Goal: Task Accomplishment & Management: Use online tool/utility

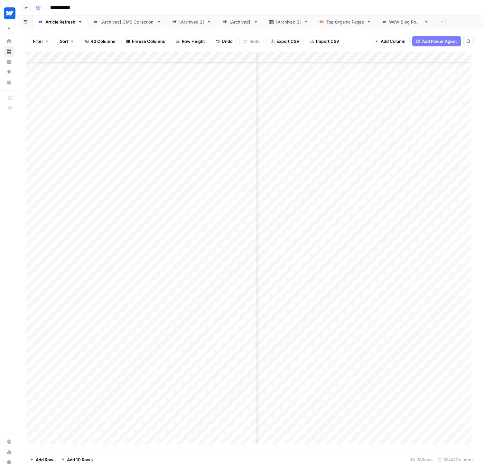
scroll to position [483, 1994]
click at [364, 351] on div "Add Column" at bounding box center [251, 250] width 451 height 397
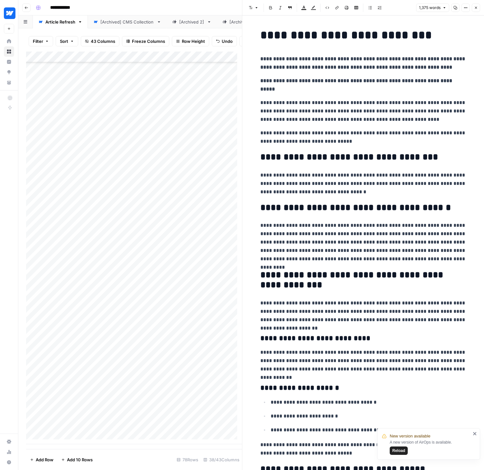
scroll to position [1, 0]
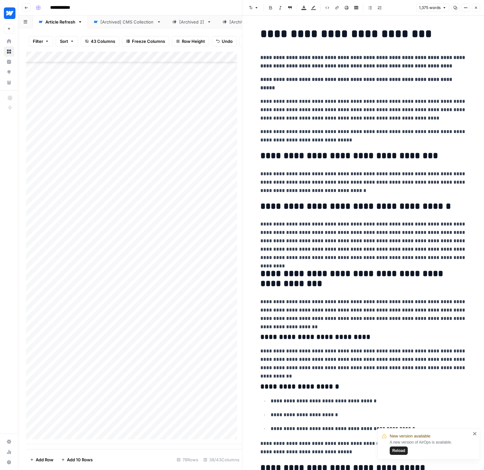
click at [404, 452] on span "Reload" at bounding box center [399, 451] width 13 height 6
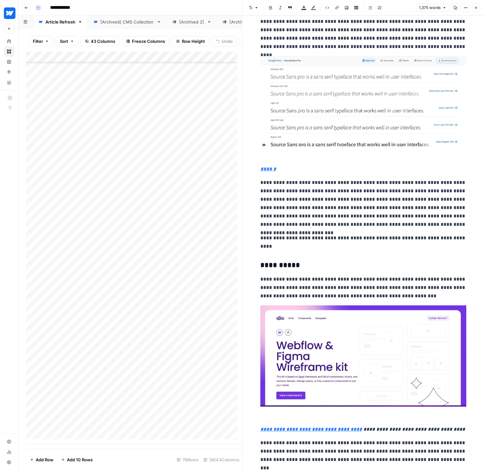
scroll to position [1752, 0]
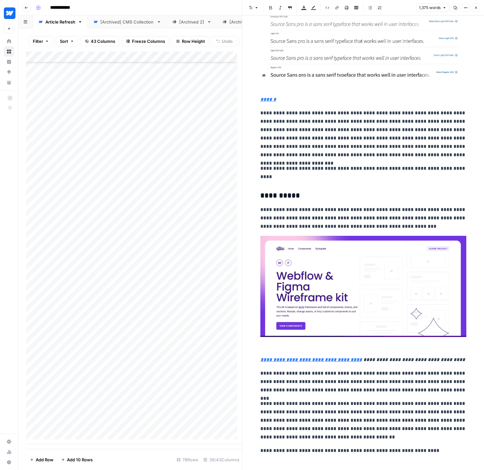
click at [478, 11] on button "Close" at bounding box center [476, 8] width 8 height 8
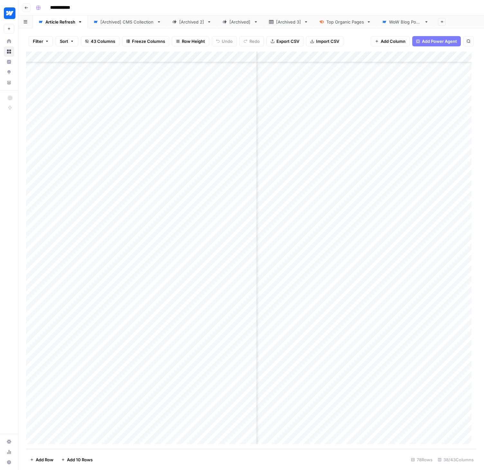
scroll to position [483, 1664]
click at [337, 352] on div "Add Column" at bounding box center [251, 250] width 451 height 397
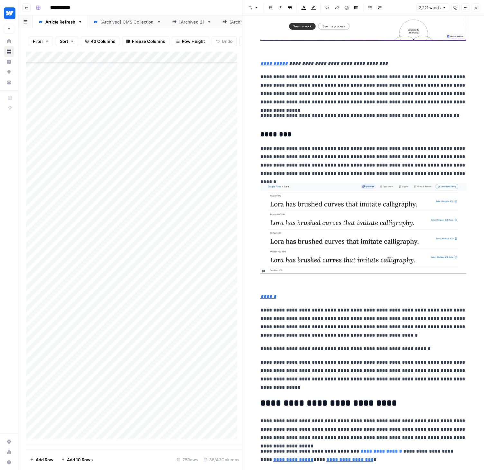
scroll to position [3183, 0]
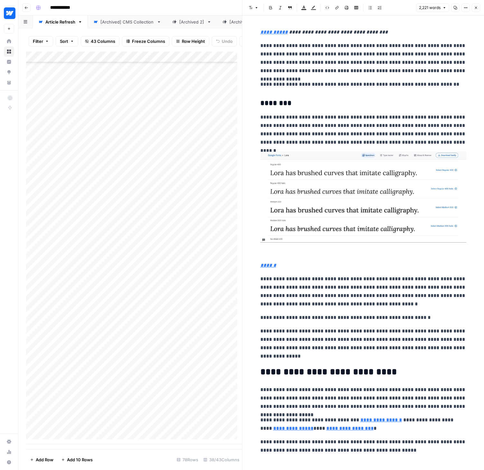
click at [475, 7] on icon "button" at bounding box center [476, 8] width 4 height 4
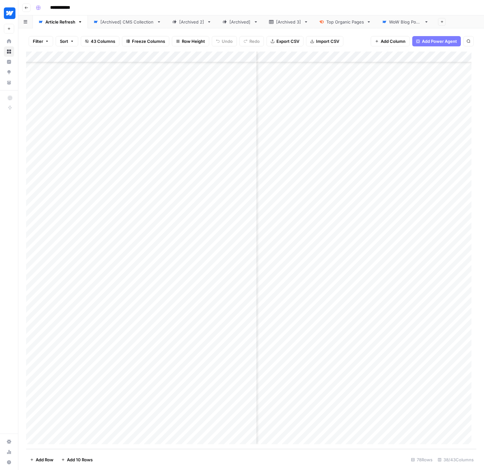
scroll to position [483, 1813]
click at [346, 350] on div "Add Column" at bounding box center [251, 250] width 451 height 397
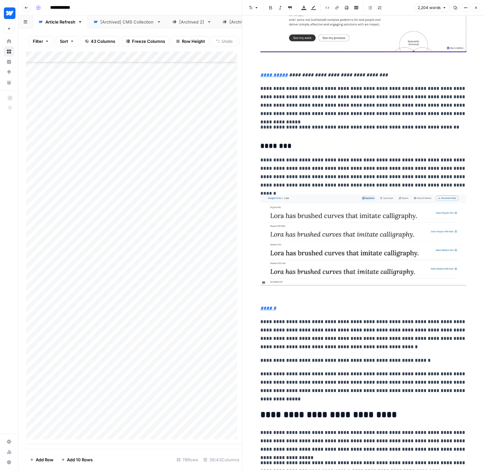
scroll to position [3169, 0]
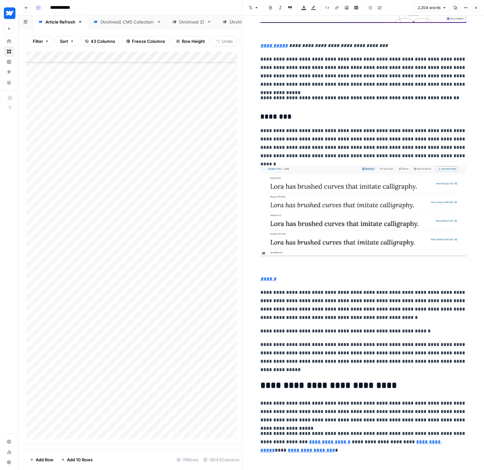
click at [478, 8] on span "Close" at bounding box center [478, 8] width 0 height 0
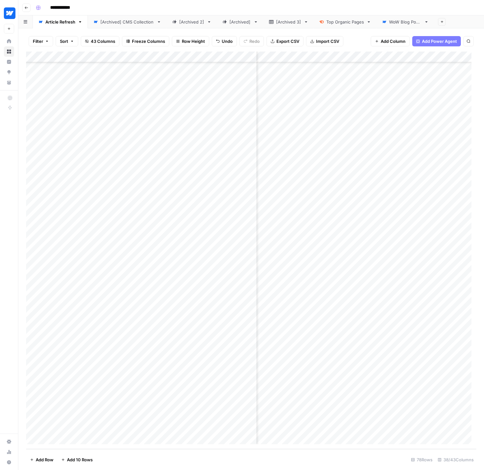
scroll to position [483, 2044]
click at [400, 351] on div "Add Column" at bounding box center [251, 250] width 451 height 397
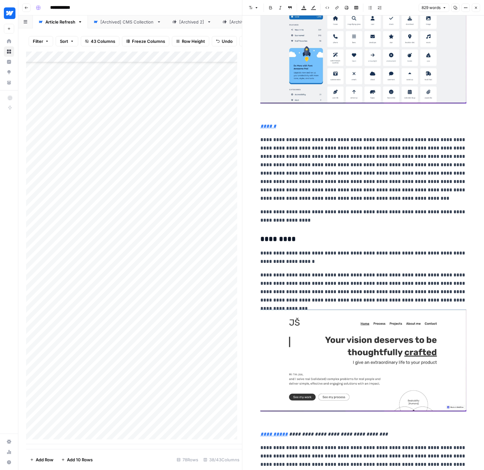
scroll to position [988, 0]
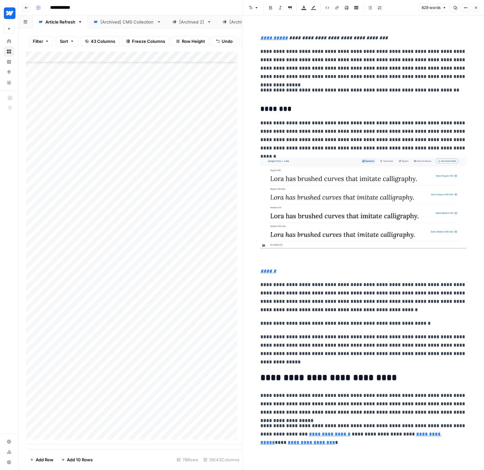
click at [475, 7] on icon "button" at bounding box center [476, 8] width 4 height 4
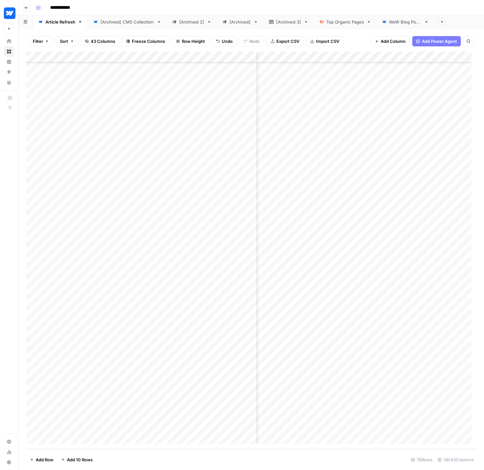
scroll to position [483, 2183]
click at [412, 350] on div "Add Column" at bounding box center [251, 250] width 451 height 397
click at [247, 351] on div "Add Column" at bounding box center [251, 250] width 451 height 397
click at [235, 351] on div "Add Column" at bounding box center [251, 250] width 451 height 397
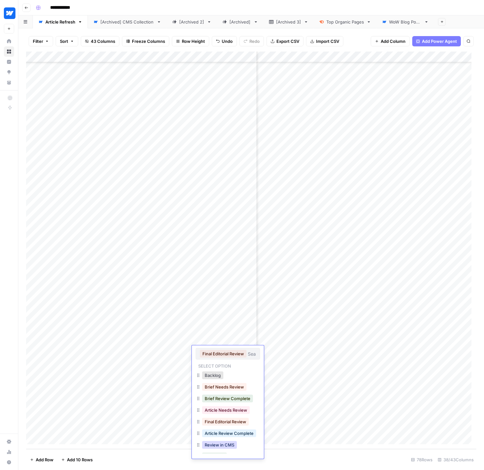
scroll to position [1, 0]
click at [219, 444] on button "Review in CMS" at bounding box center [219, 445] width 35 height 8
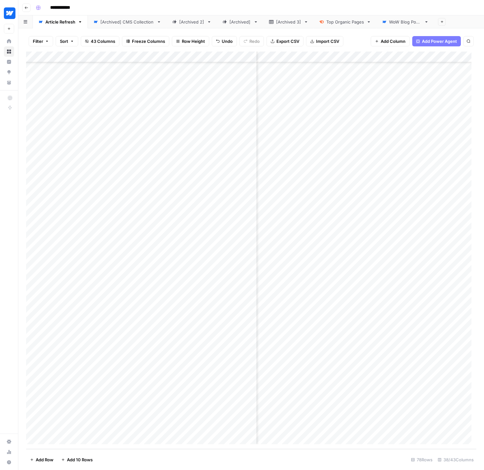
scroll to position [483, 1814]
click at [346, 362] on div "Add Column" at bounding box center [251, 250] width 451 height 397
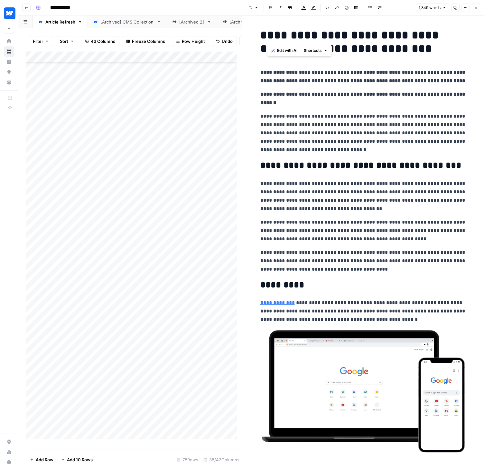
drag, startPoint x: 270, startPoint y: 35, endPoint x: 277, endPoint y: 35, distance: 6.4
click at [277, 35] on h1 "**********" at bounding box center [364, 41] width 206 height 27
click at [362, 36] on h1 "**********" at bounding box center [364, 41] width 206 height 27
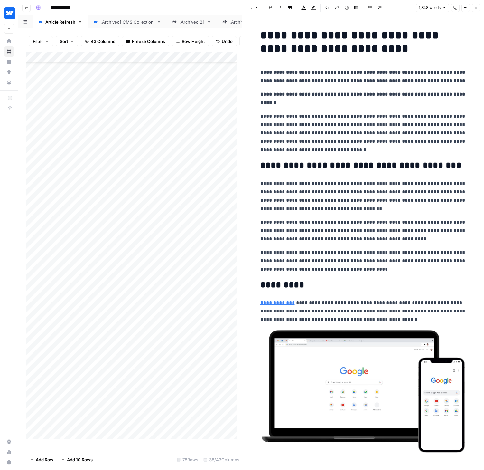
click at [375, 54] on h1 "**********" at bounding box center [364, 41] width 206 height 27
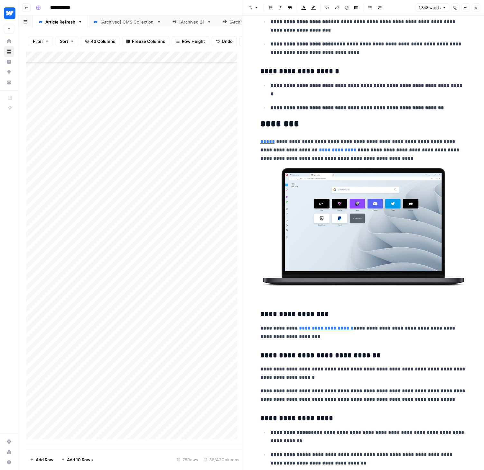
scroll to position [2525, 0]
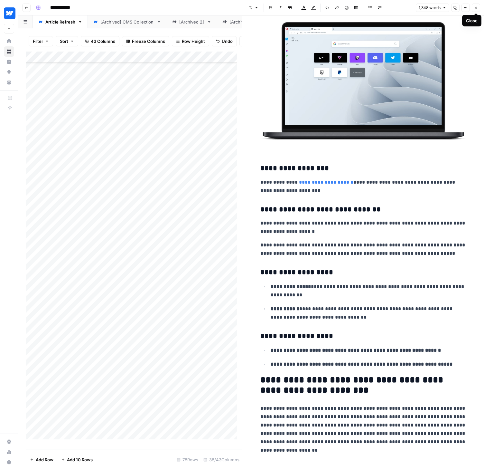
click at [476, 8] on icon "button" at bounding box center [476, 8] width 2 height 2
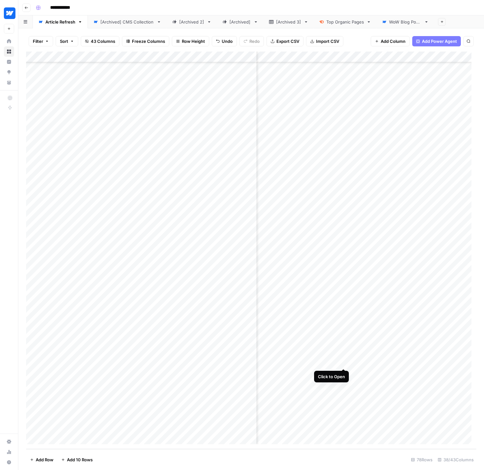
click at [344, 363] on div "Add Column" at bounding box center [251, 250] width 451 height 397
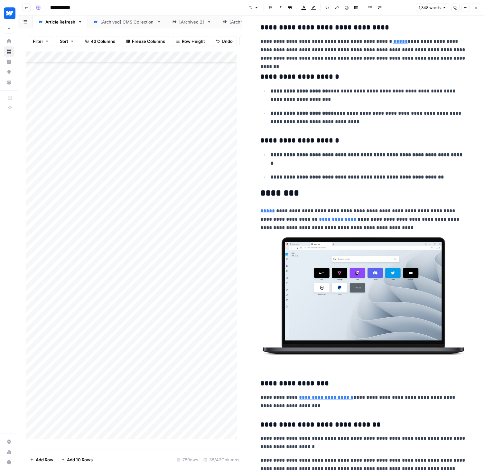
scroll to position [2525, 0]
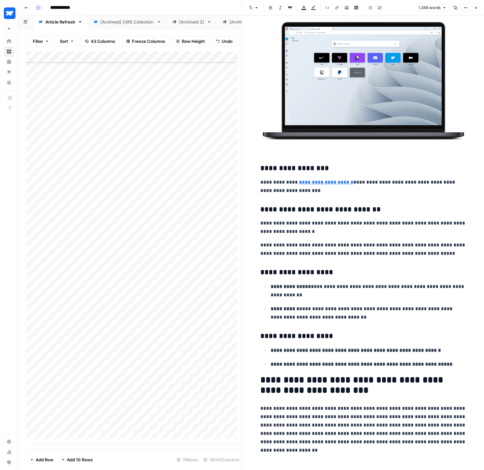
click at [430, 418] on p "**********" at bounding box center [364, 429] width 206 height 50
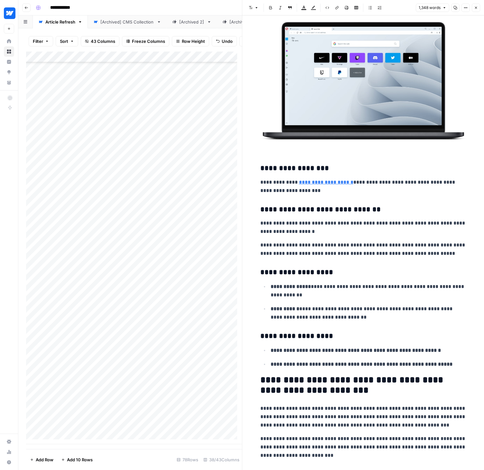
scroll to position [2530, 0]
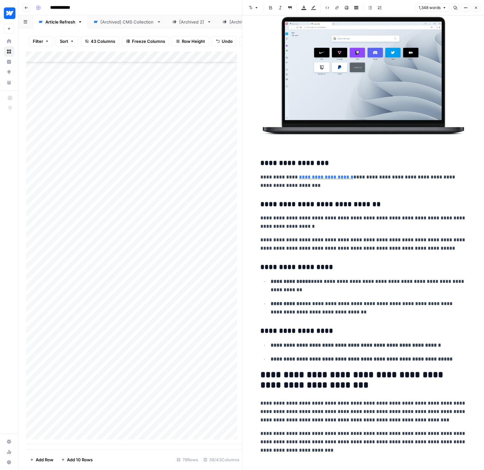
click at [478, 6] on icon "button" at bounding box center [476, 8] width 4 height 4
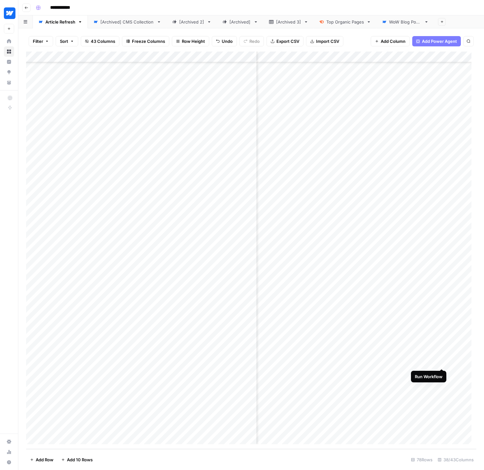
click at [442, 361] on div "Add Column" at bounding box center [251, 250] width 451 height 397
click at [439, 372] on div "Add Column" at bounding box center [251, 250] width 451 height 397
click at [439, 383] on div "Add Column" at bounding box center [251, 250] width 451 height 397
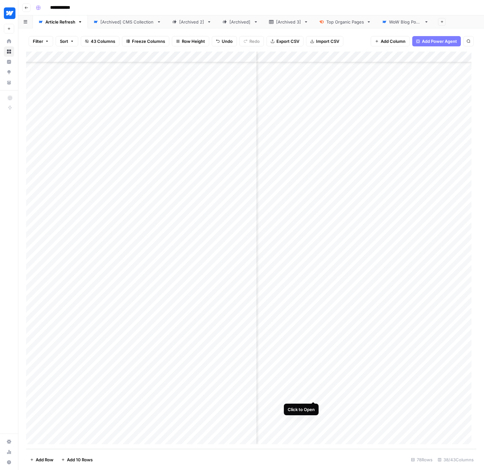
click at [315, 394] on div "Add Column" at bounding box center [251, 250] width 451 height 397
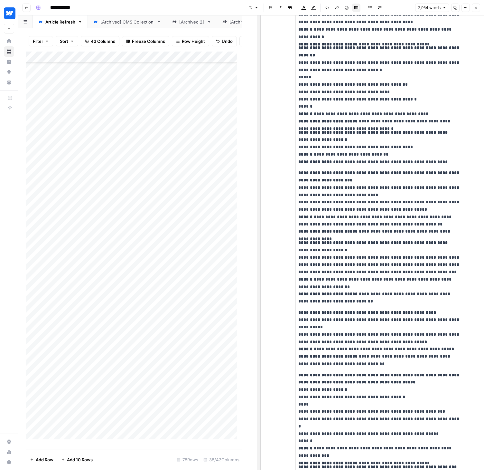
scroll to position [1903, 0]
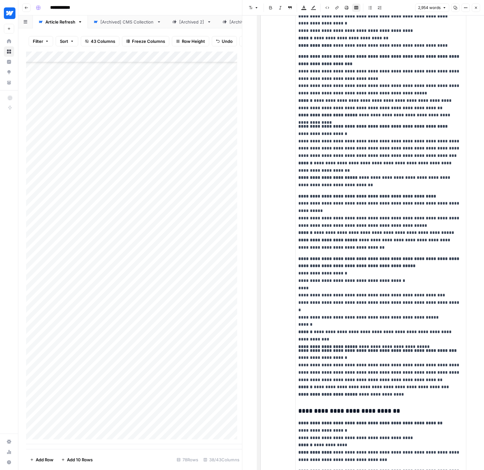
click at [477, 7] on icon "button" at bounding box center [476, 8] width 2 height 2
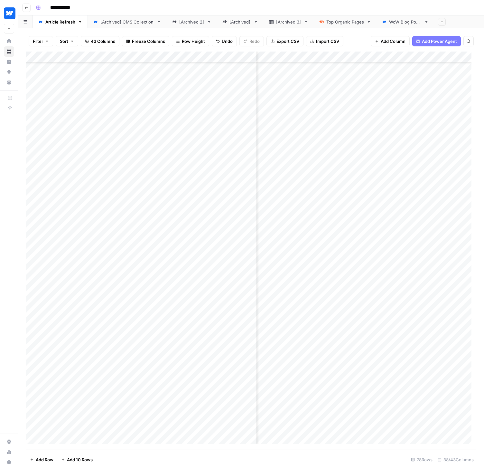
scroll to position [483, 1405]
click at [384, 396] on div "Add Column" at bounding box center [251, 250] width 451 height 397
click at [318, 406] on div "Add Column" at bounding box center [251, 250] width 451 height 397
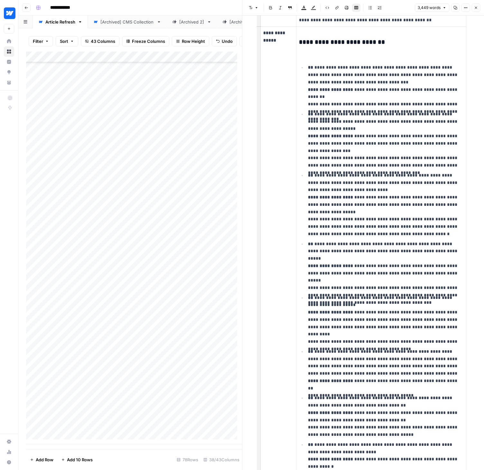
scroll to position [1435, 0]
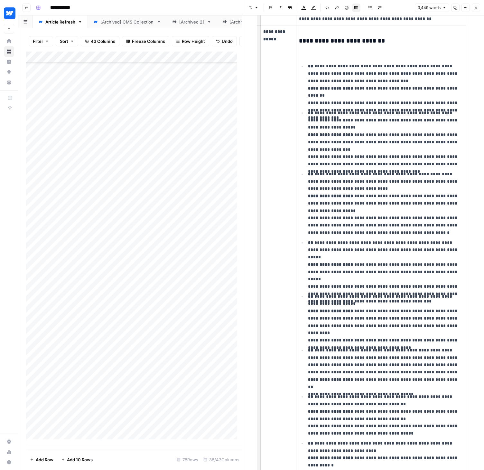
click at [478, 8] on icon "button" at bounding box center [476, 8] width 4 height 4
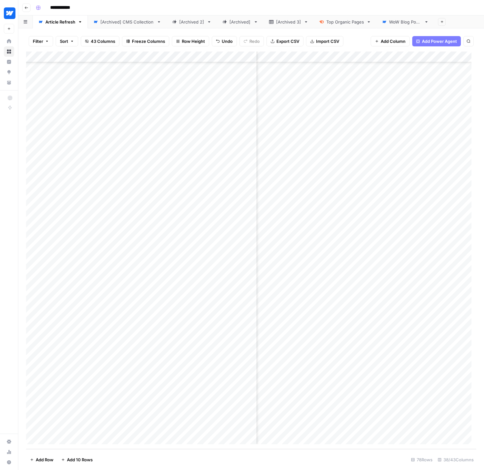
scroll to position [483, 1224]
click at [326, 406] on div "Add Column" at bounding box center [251, 250] width 451 height 397
click at [453, 407] on div "Add Column" at bounding box center [251, 250] width 451 height 397
click at [441, 409] on div "Add Column" at bounding box center [251, 250] width 451 height 397
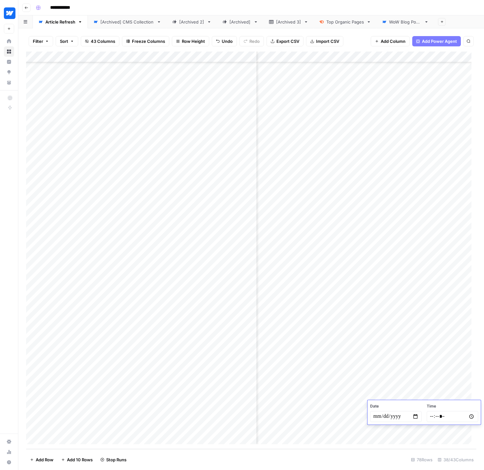
click at [414, 415] on input "date" at bounding box center [396, 416] width 52 height 11
type input "**********"
click at [472, 416] on input "time" at bounding box center [453, 416] width 52 height 11
click at [422, 450] on footer "Add Row Add 10 Rows Stop Runs 78 Rows 38/43 Columns" at bounding box center [251, 459] width 451 height 21
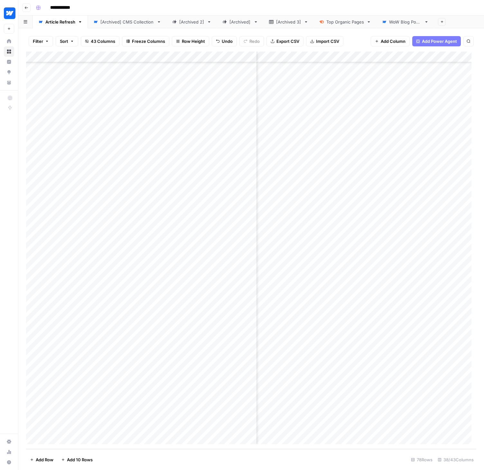
scroll to position [483, 1223]
click at [402, 417] on div "Add Column" at bounding box center [251, 250] width 451 height 397
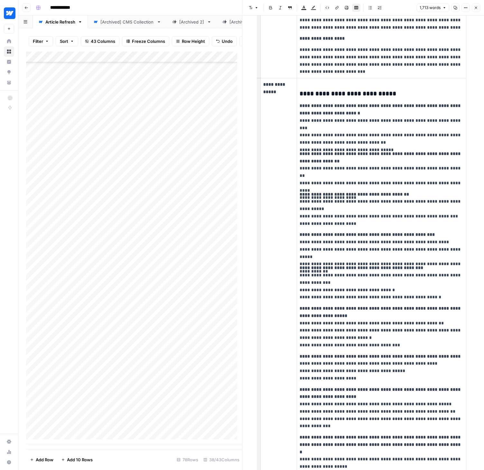
scroll to position [882, 0]
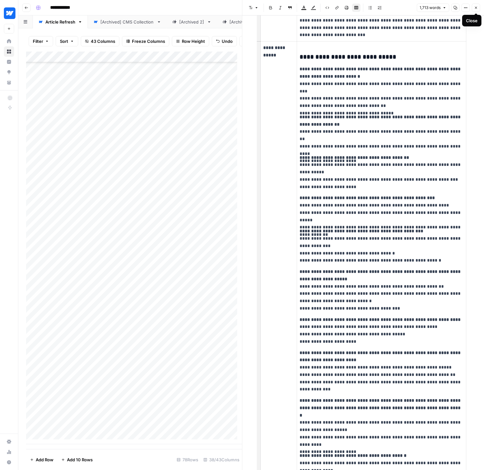
click at [476, 8] on icon "button" at bounding box center [476, 8] width 4 height 4
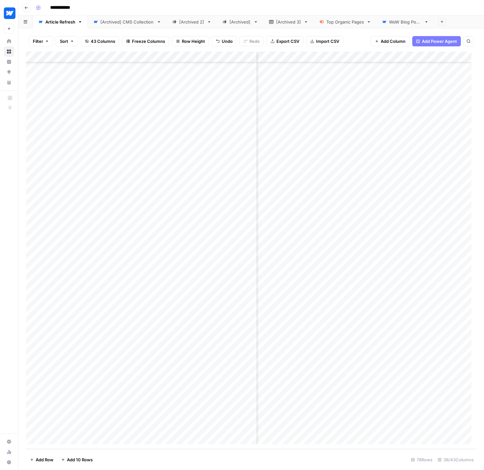
scroll to position [483, 1637]
click at [407, 416] on div "Add Column" at bounding box center [251, 250] width 451 height 397
click at [226, 416] on div "Add Column" at bounding box center [251, 250] width 451 height 397
click at [220, 417] on div "Add Column" at bounding box center [251, 250] width 451 height 397
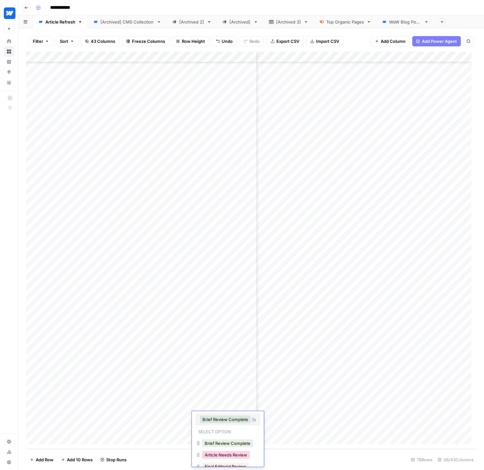
click at [233, 458] on button "Article Needs Review" at bounding box center [226, 455] width 48 height 8
click at [210, 428] on div "Add Column" at bounding box center [251, 250] width 451 height 397
click at [219, 429] on div "Add Column" at bounding box center [251, 250] width 451 height 397
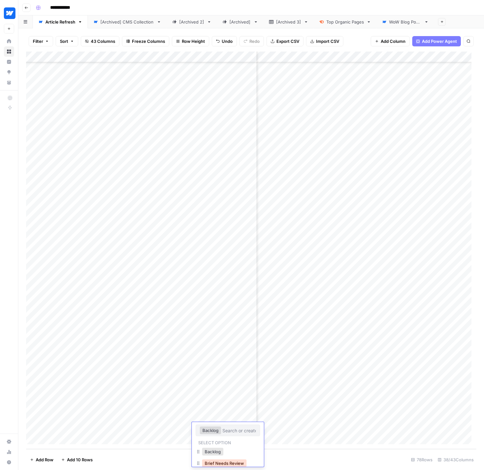
click at [235, 461] on button "Brief Needs Review" at bounding box center [224, 463] width 44 height 8
click at [303, 428] on div "Add Column" at bounding box center [251, 250] width 451 height 397
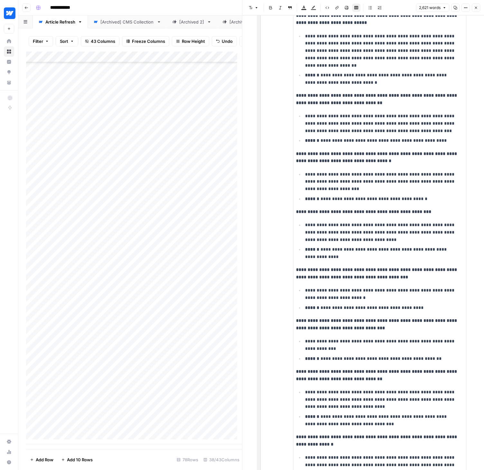
scroll to position [1664, 0]
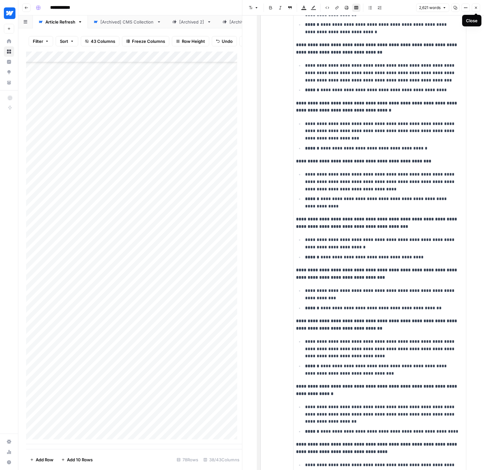
click at [475, 7] on icon "button" at bounding box center [476, 8] width 4 height 4
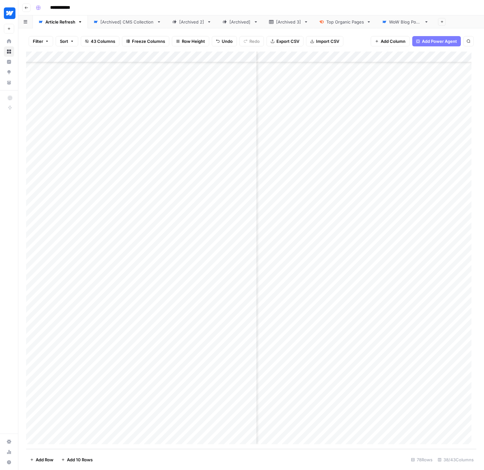
scroll to position [483, 1380]
click at [409, 427] on div "Add Column" at bounding box center [251, 250] width 451 height 397
click at [419, 394] on div "Add Column" at bounding box center [251, 250] width 451 height 397
click at [424, 394] on div "Add Column" at bounding box center [251, 250] width 451 height 397
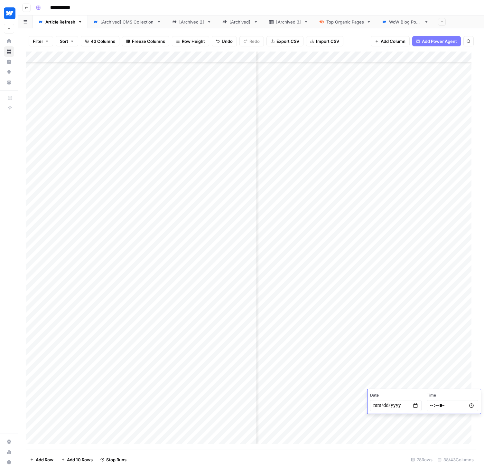
click at [415, 404] on input "date" at bounding box center [396, 405] width 52 height 11
type input "**********"
click at [472, 406] on input "time" at bounding box center [453, 405] width 52 height 11
click at [448, 454] on footer "Add Row Add 10 Rows 78 Rows 38/43 Columns" at bounding box center [251, 459] width 451 height 21
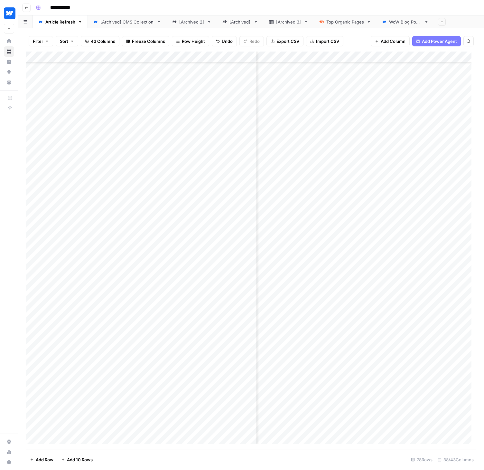
click at [435, 429] on div "Add Column" at bounding box center [251, 250] width 451 height 397
click at [438, 427] on div "Add Column" at bounding box center [251, 250] width 451 height 397
click at [417, 439] on input "date" at bounding box center [396, 438] width 52 height 11
type input "**********"
click at [469, 438] on input "time" at bounding box center [453, 438] width 52 height 11
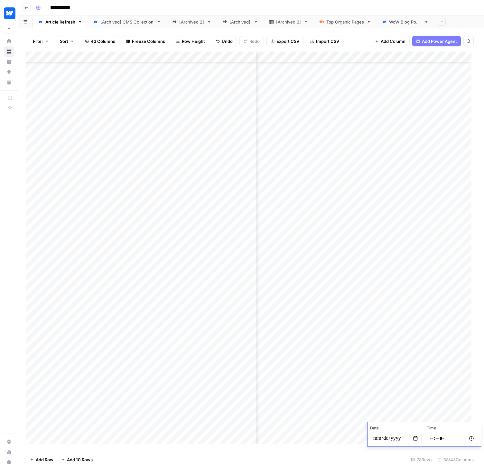
type input "*****"
click at [482, 443] on div "Filter Sort 43 Columns Freeze Columns Row Height Undo Redo Export CSV Import CS…" at bounding box center [251, 249] width 466 height 442
click at [237, 395] on div "Add Column" at bounding box center [251, 250] width 451 height 397
click at [243, 394] on div "Add Column" at bounding box center [251, 250] width 451 height 397
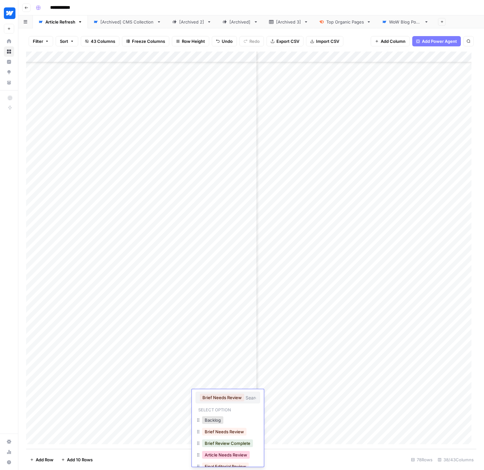
click at [237, 456] on button "Article Needs Review" at bounding box center [226, 455] width 48 height 8
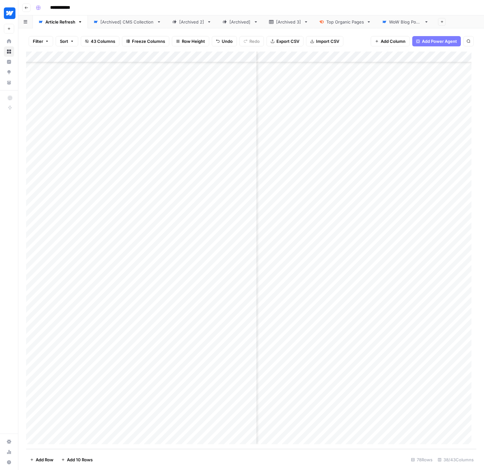
click at [232, 430] on div "Add Column" at bounding box center [251, 250] width 451 height 397
click at [234, 429] on div "Add Column" at bounding box center [251, 250] width 451 height 397
click at [229, 463] on button "Article Needs Review" at bounding box center [226, 466] width 48 height 8
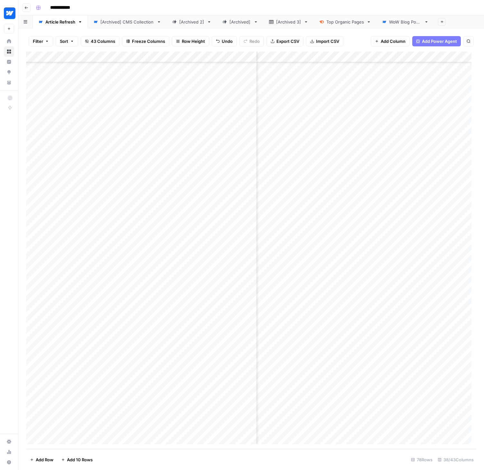
click at [444, 361] on div "Add Column" at bounding box center [251, 250] width 451 height 397
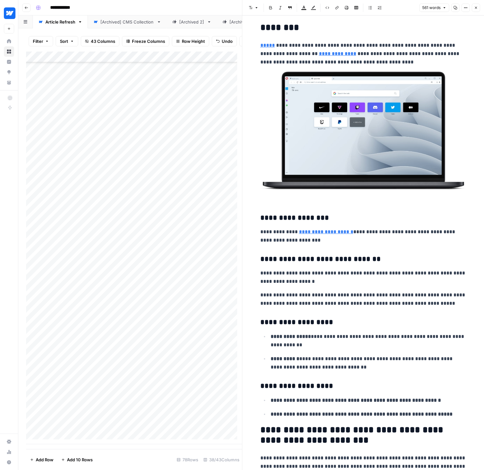
scroll to position [921, 0]
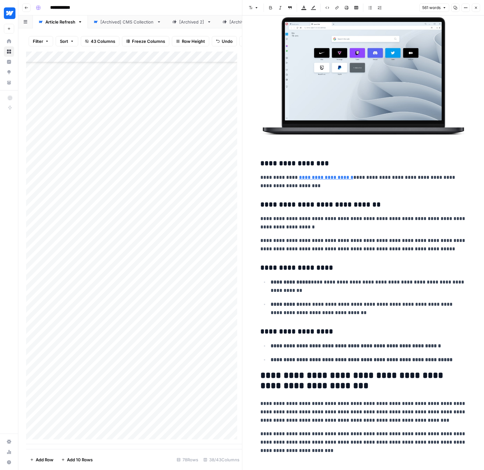
click at [479, 7] on button "Close" at bounding box center [476, 8] width 8 height 8
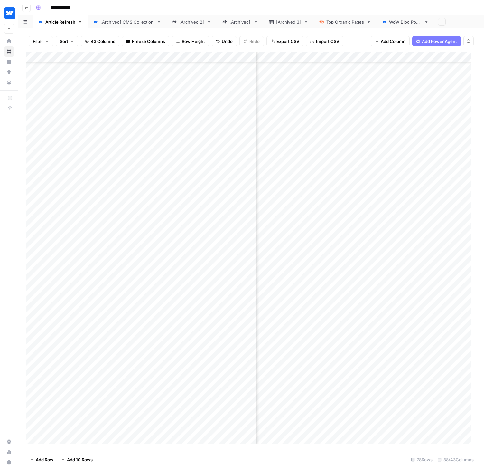
scroll to position [483, 2185]
click at [411, 360] on div "Add Column" at bounding box center [251, 250] width 451 height 397
click at [234, 360] on div "Add Column" at bounding box center [251, 250] width 451 height 397
click at [217, 362] on div "Add Column" at bounding box center [251, 250] width 451 height 397
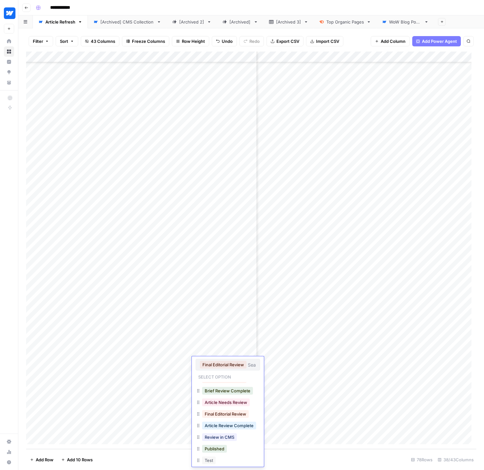
scroll to position [22, 0]
click at [230, 438] on button "Review in CMS" at bounding box center [219, 435] width 35 height 8
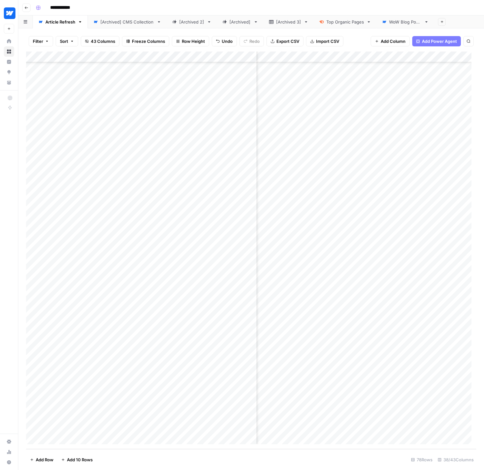
scroll to position [483, 1162]
